Goal: Task Accomplishment & Management: Complete application form

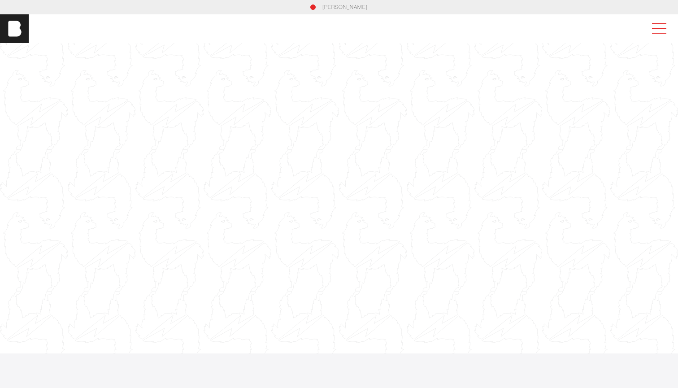
click at [659, 29] on span at bounding box center [657, 29] width 21 height 16
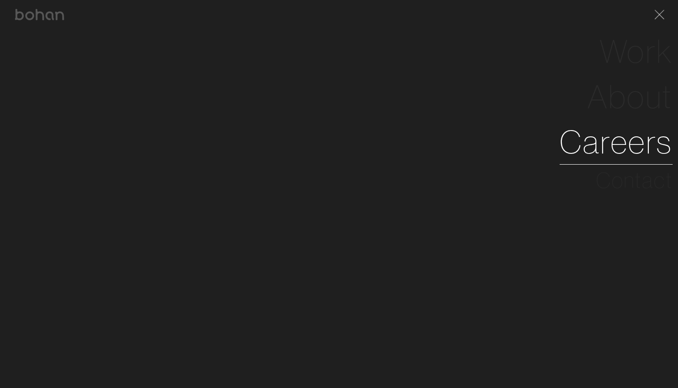
click at [611, 146] on link "Careers" at bounding box center [615, 141] width 113 height 45
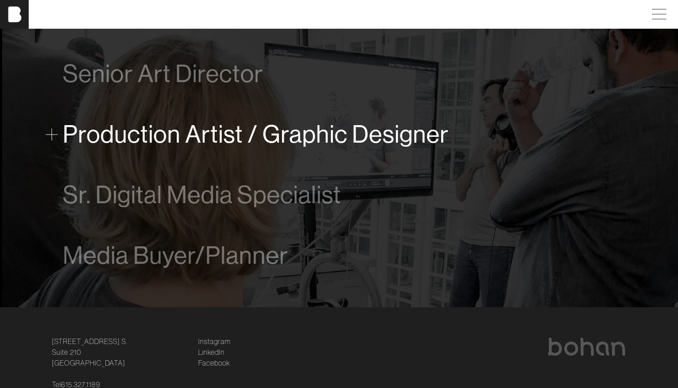
scroll to position [584, 0]
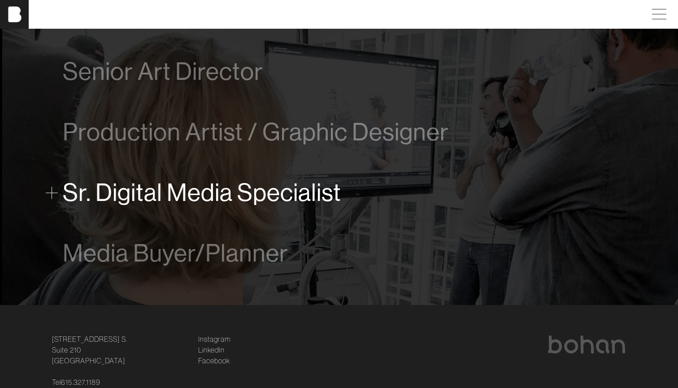
click at [215, 208] on div "Sr. Digital Media Specialist" at bounding box center [339, 192] width 552 height 36
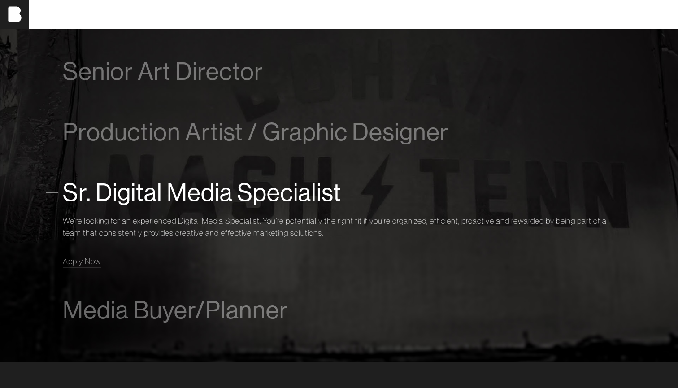
scroll to position [646, 0]
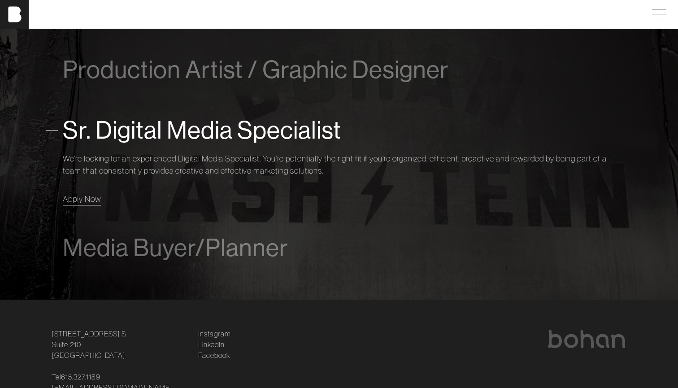
click at [75, 200] on span "Apply Now" at bounding box center [82, 199] width 38 height 10
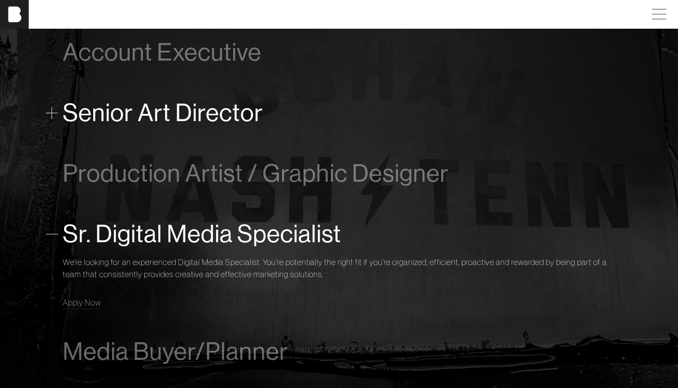
scroll to position [542, 0]
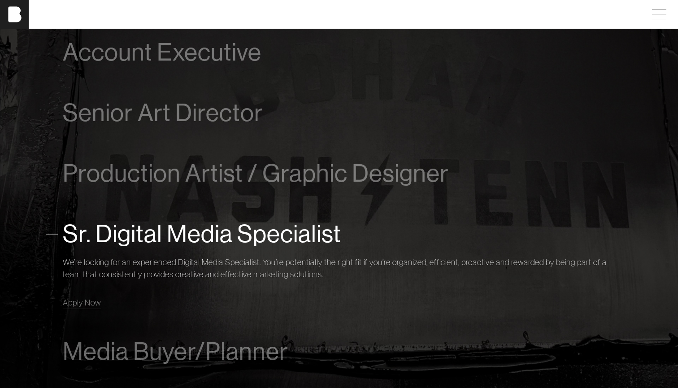
click at [171, 224] on span "Sr. Digital Media Specialist" at bounding box center [202, 233] width 278 height 27
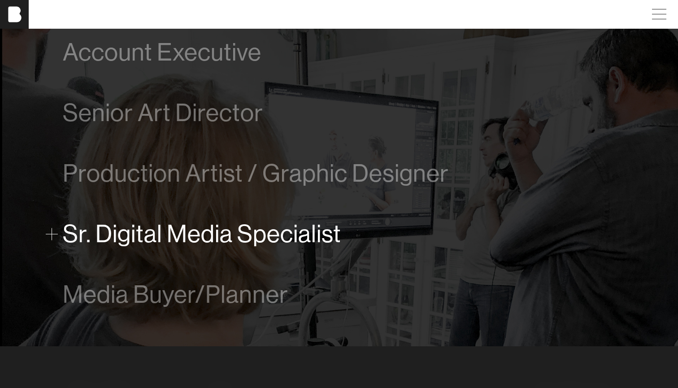
click at [97, 235] on span "Sr. Digital Media Specialist" at bounding box center [202, 233] width 278 height 27
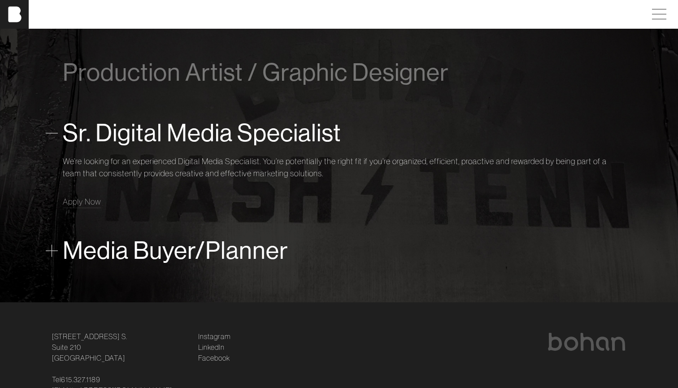
scroll to position [646, 0]
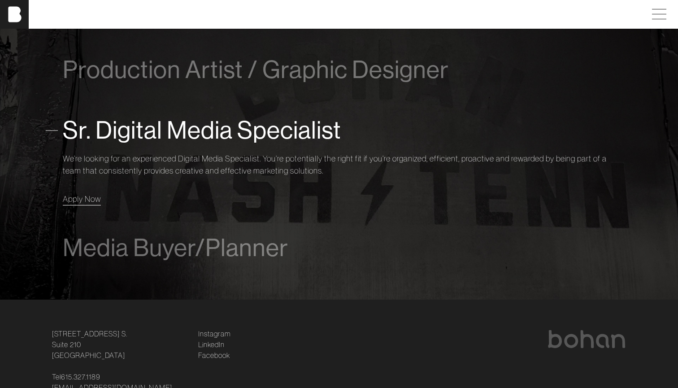
click at [87, 201] on span "Apply Now" at bounding box center [82, 199] width 38 height 10
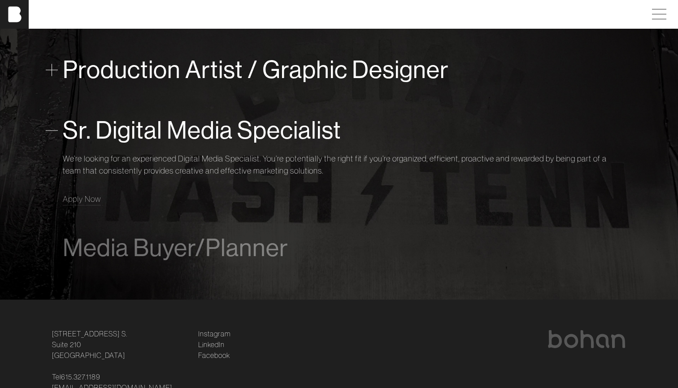
click at [121, 75] on span "Production Artist / Graphic Designer" at bounding box center [256, 69] width 386 height 27
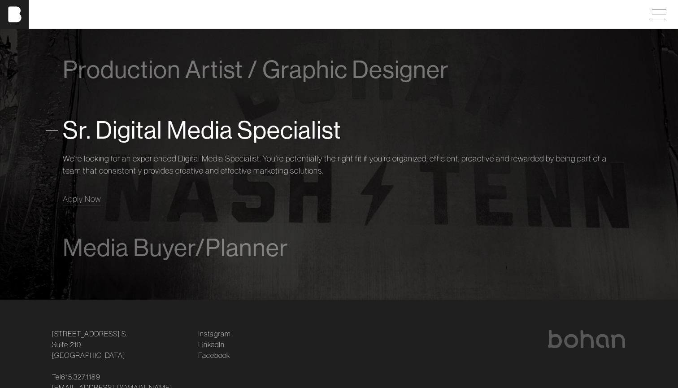
scroll to position [654, 0]
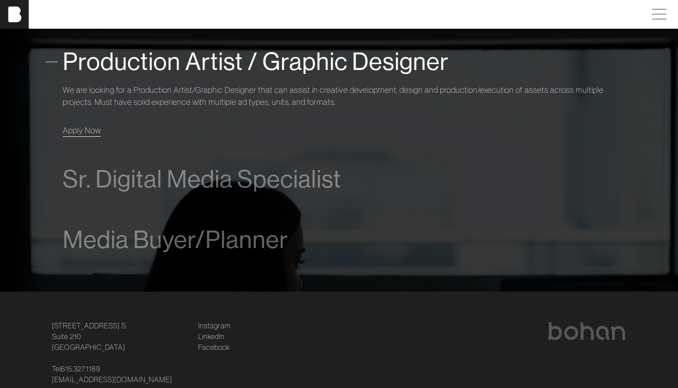
click at [87, 132] on span "Apply Now" at bounding box center [82, 130] width 38 height 10
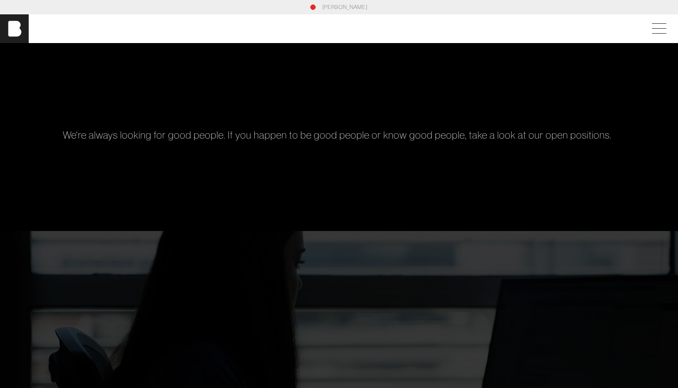
scroll to position [0, 0]
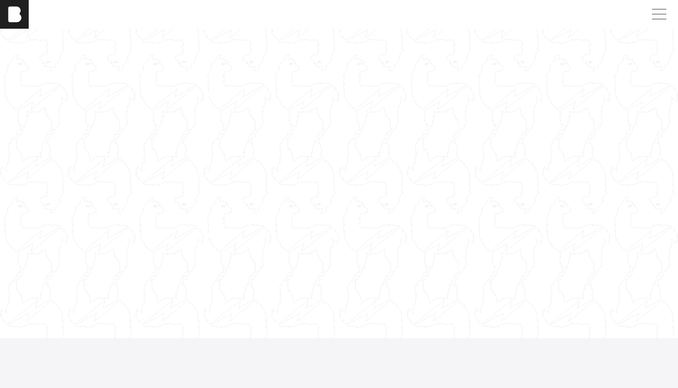
scroll to position [20, 0]
